Goal: Task Accomplishment & Management: Use online tool/utility

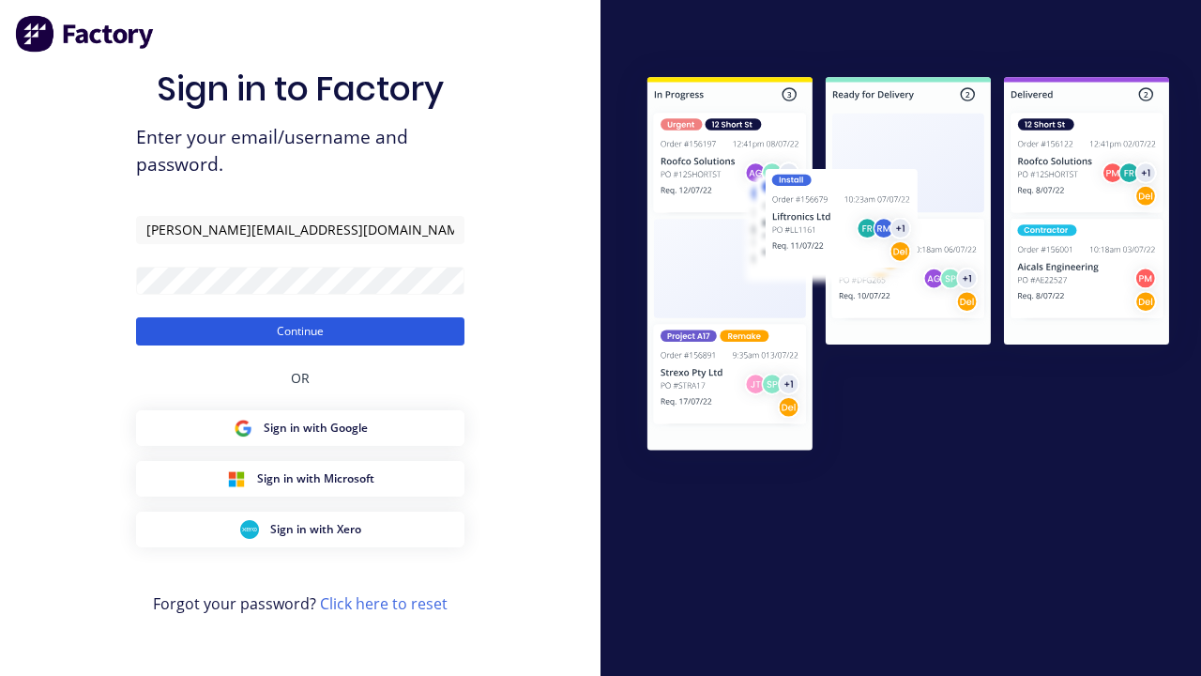
click at [300, 330] on button "Continue" at bounding box center [300, 331] width 328 height 28
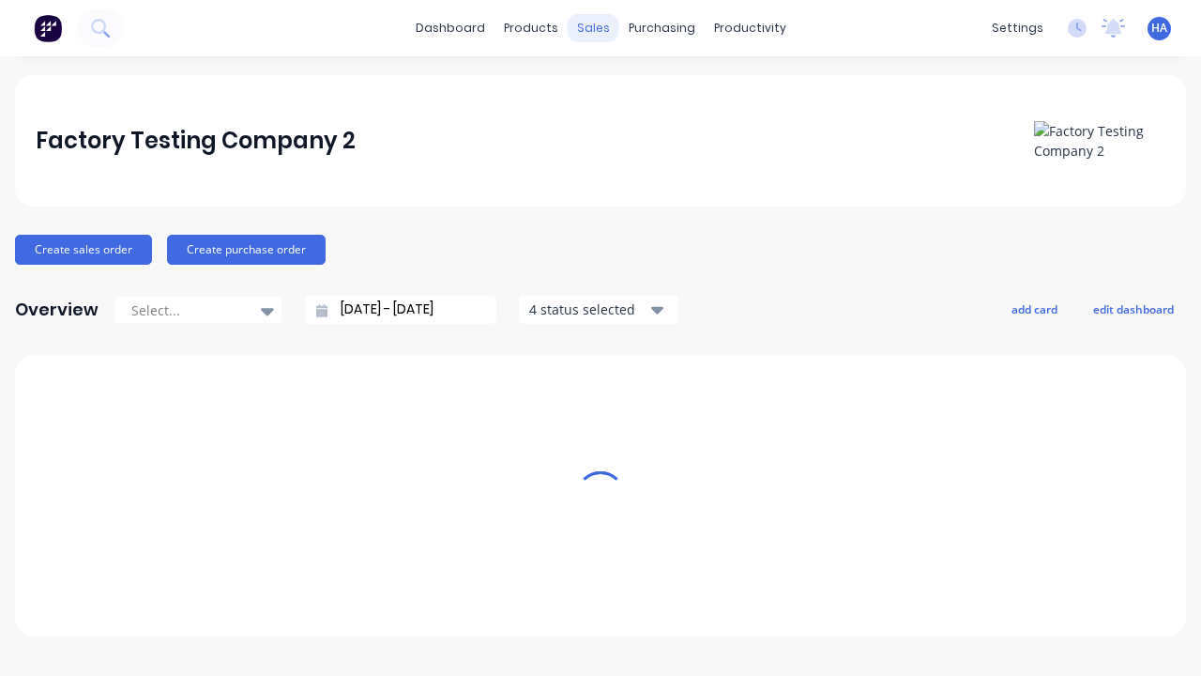
click at [592, 28] on div "sales" at bounding box center [594, 28] width 52 height 28
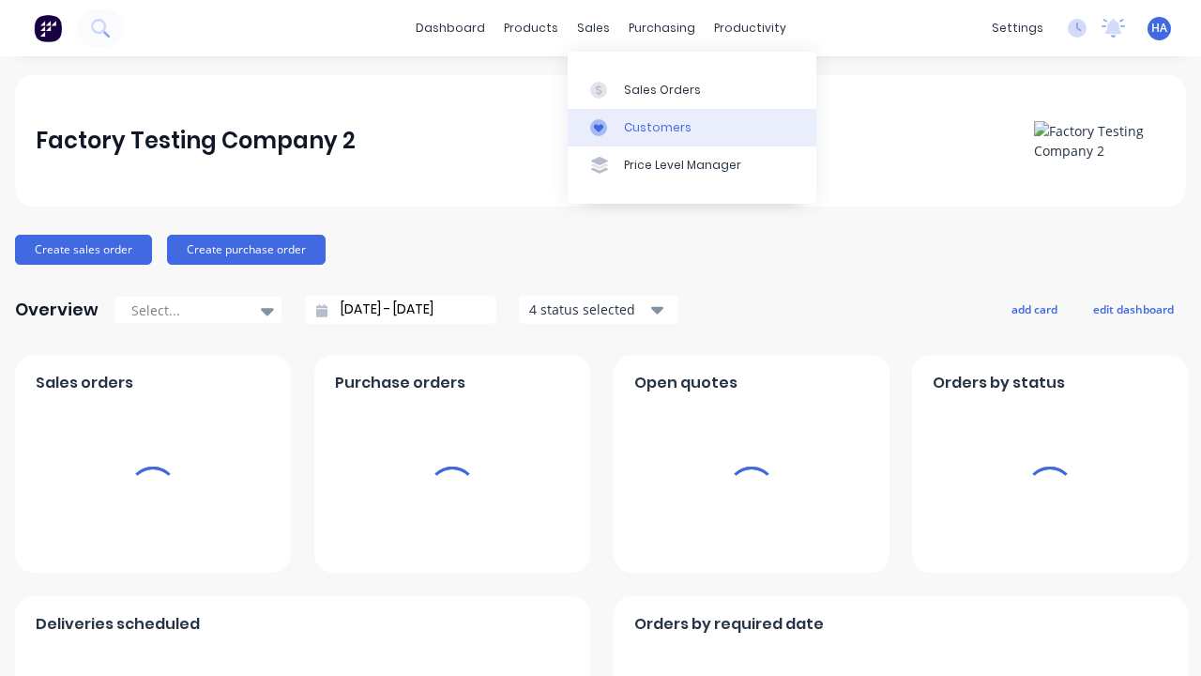
click at [691, 127] on link "Customers" at bounding box center [692, 128] width 249 height 38
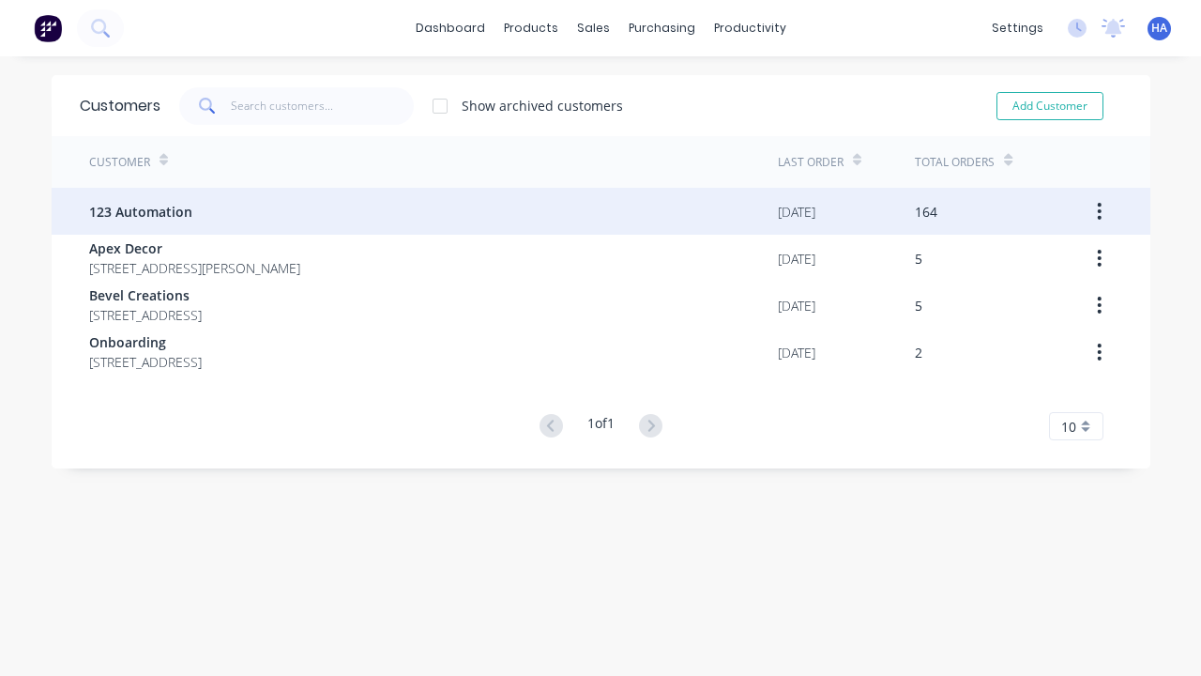
click at [139, 211] on span "123 Automation" at bounding box center [140, 212] width 103 height 20
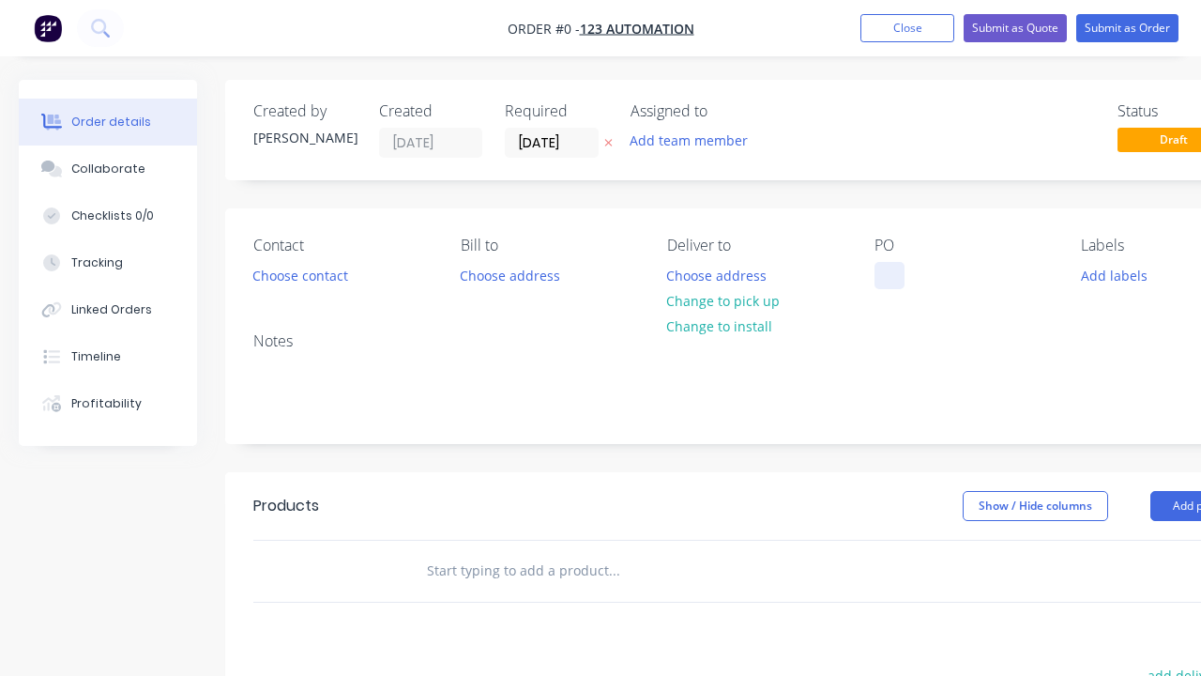
click at [888, 275] on div at bounding box center [889, 275] width 30 height 27
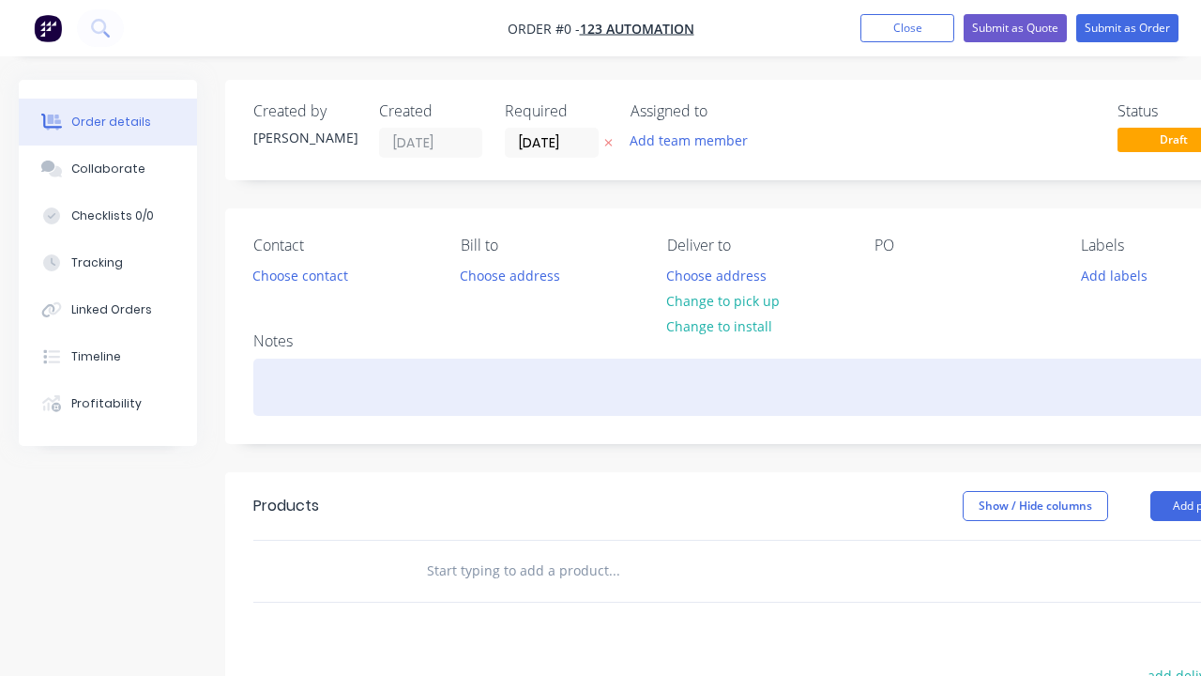
click at [698, 387] on div "Order details Collaborate Checklists 0/0 Tracking Linked Orders Timeline Profit…" at bounding box center [652, 580] width 1305 height 1001
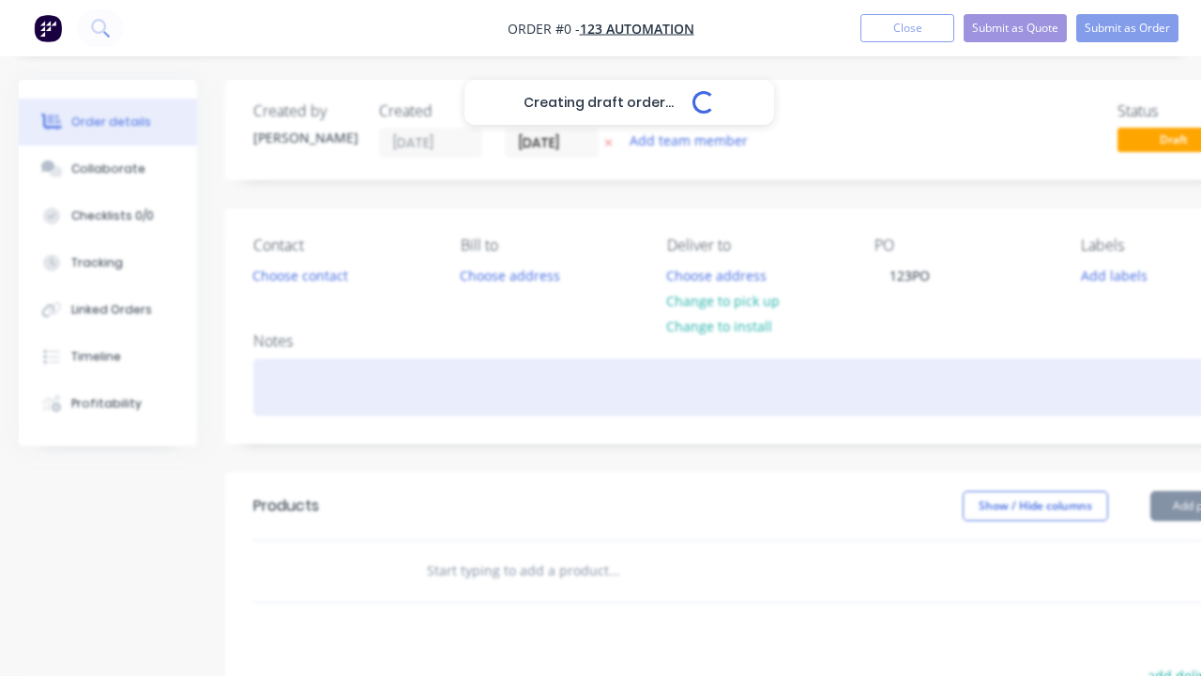
scroll to position [0, 57]
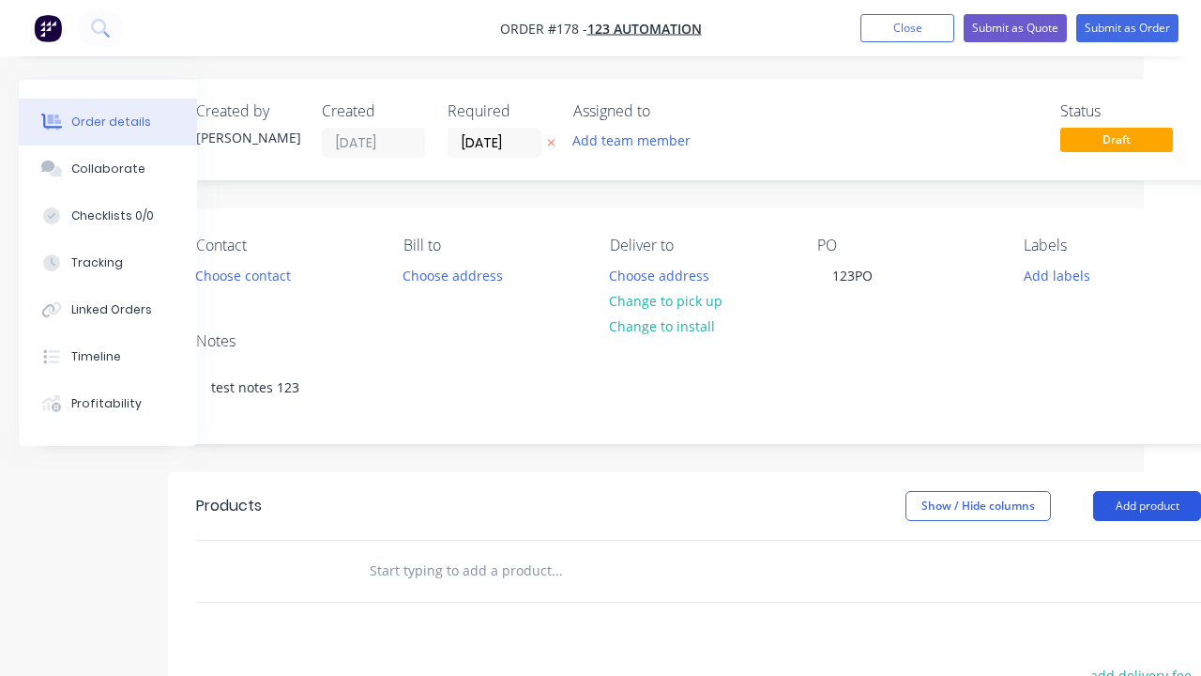
click at [1146, 505] on button "Add product" at bounding box center [1147, 506] width 108 height 30
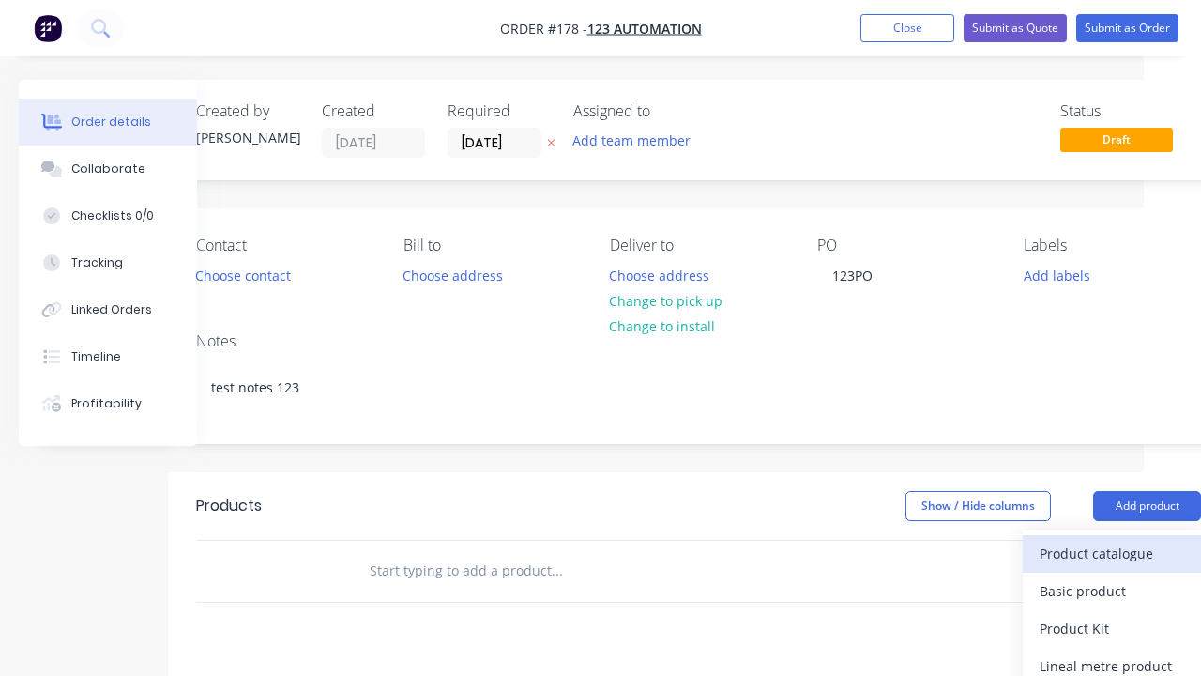
click at [1112, 553] on div "Product catalogue" at bounding box center [1112, 552] width 144 height 27
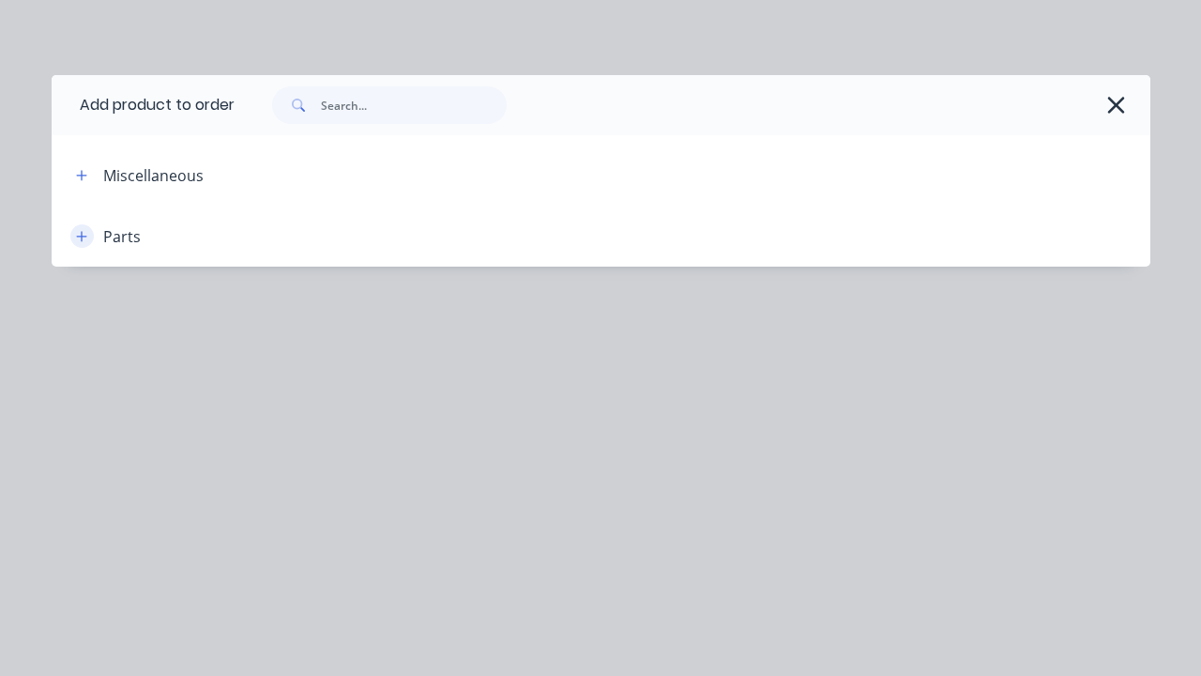
click at [82, 235] on icon "button" at bounding box center [81, 236] width 10 height 10
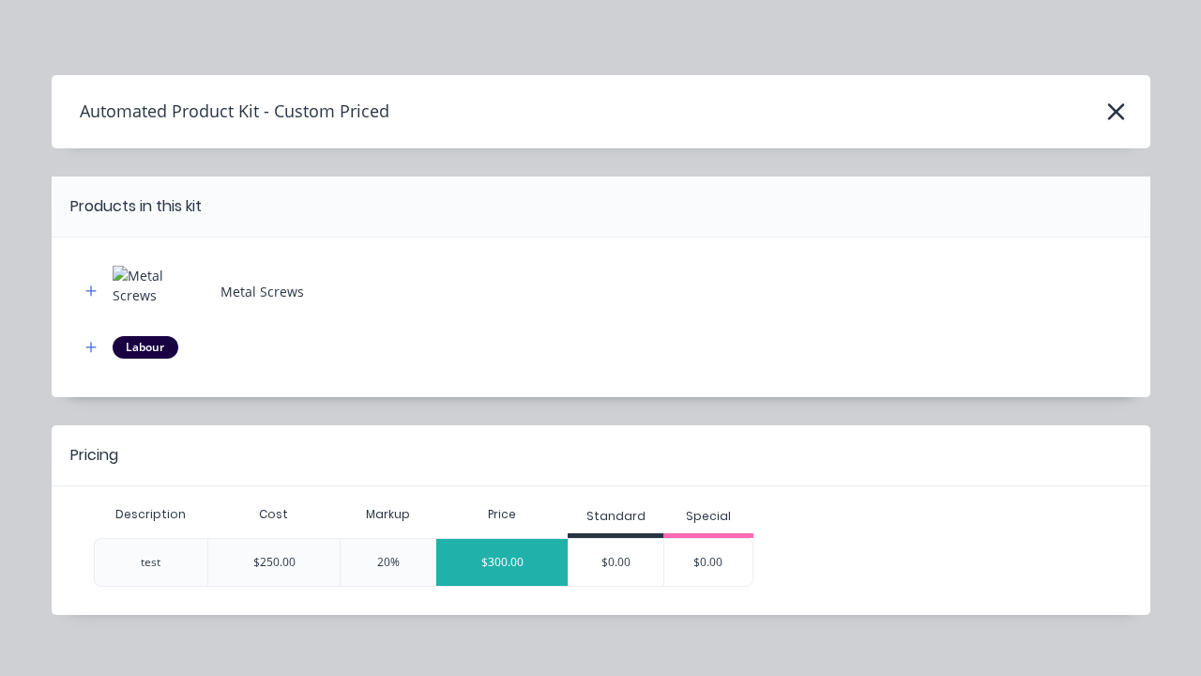
click at [502, 561] on div "$300.00" at bounding box center [501, 562] width 131 height 47
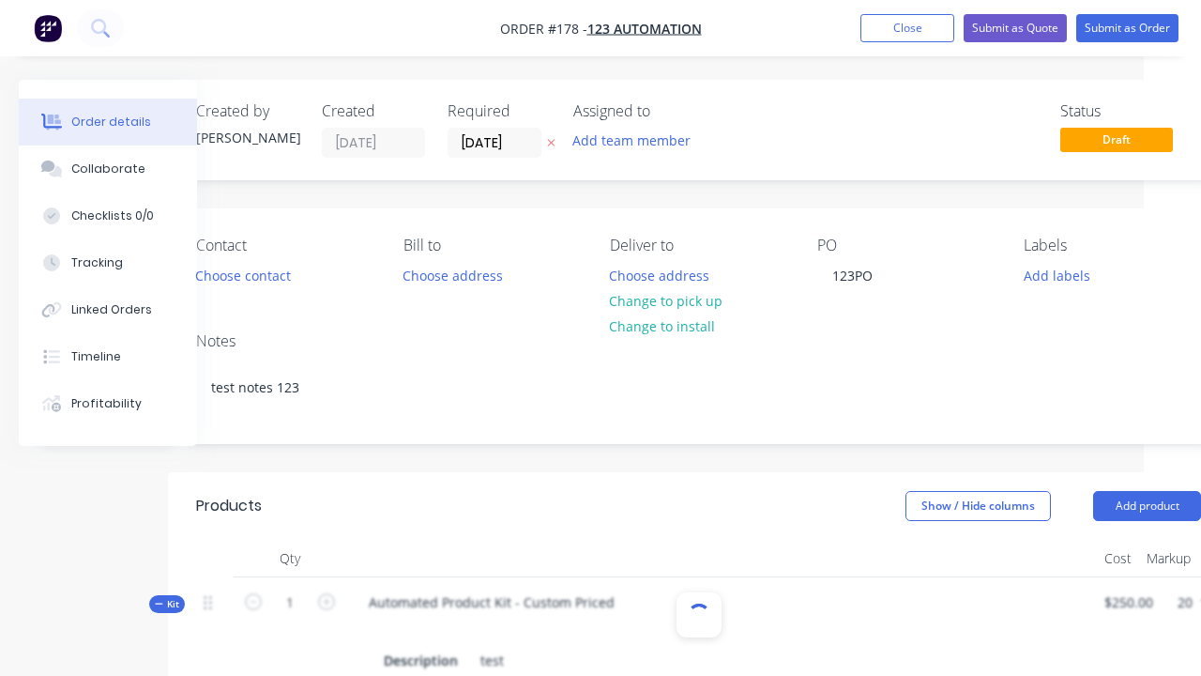
scroll to position [262, 0]
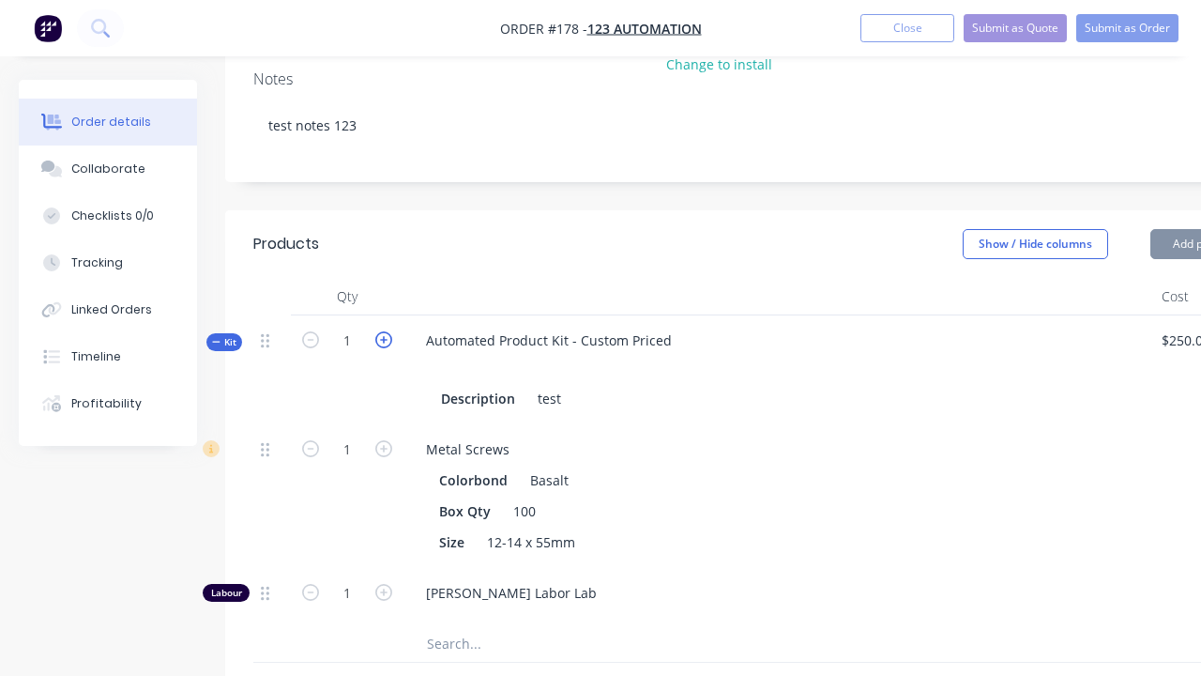
click at [384, 338] on icon "button" at bounding box center [383, 339] width 17 height 17
type input "2"
type input "$600.00"
type input "2"
